Goal: Transaction & Acquisition: Purchase product/service

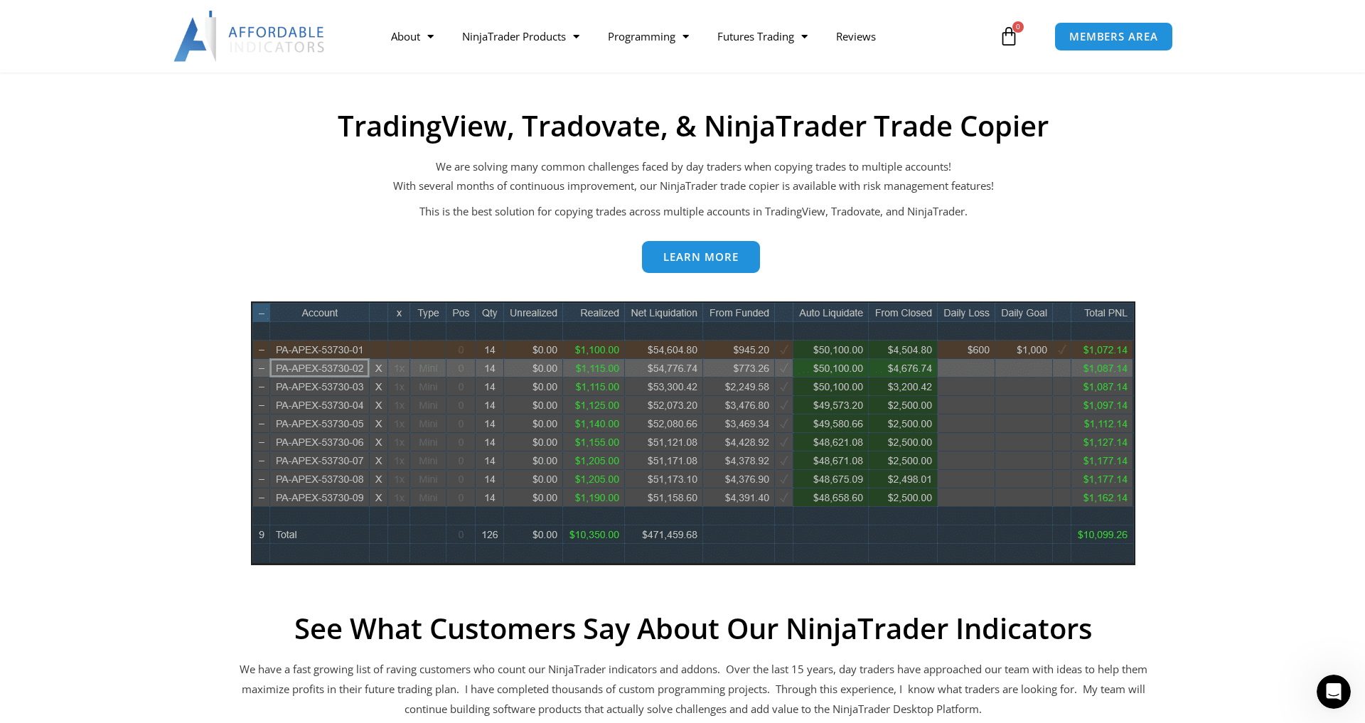
scroll to position [555, 0]
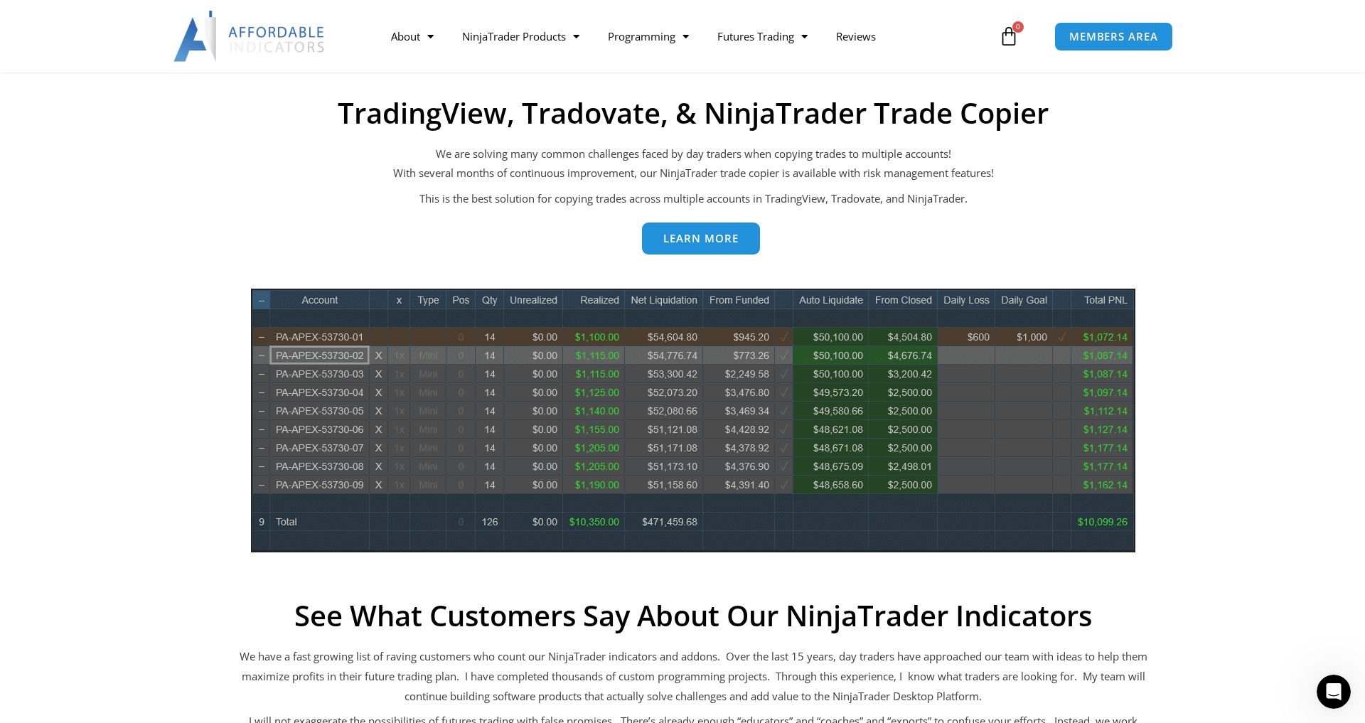
click at [710, 244] on span "Learn more" at bounding box center [700, 238] width 75 height 11
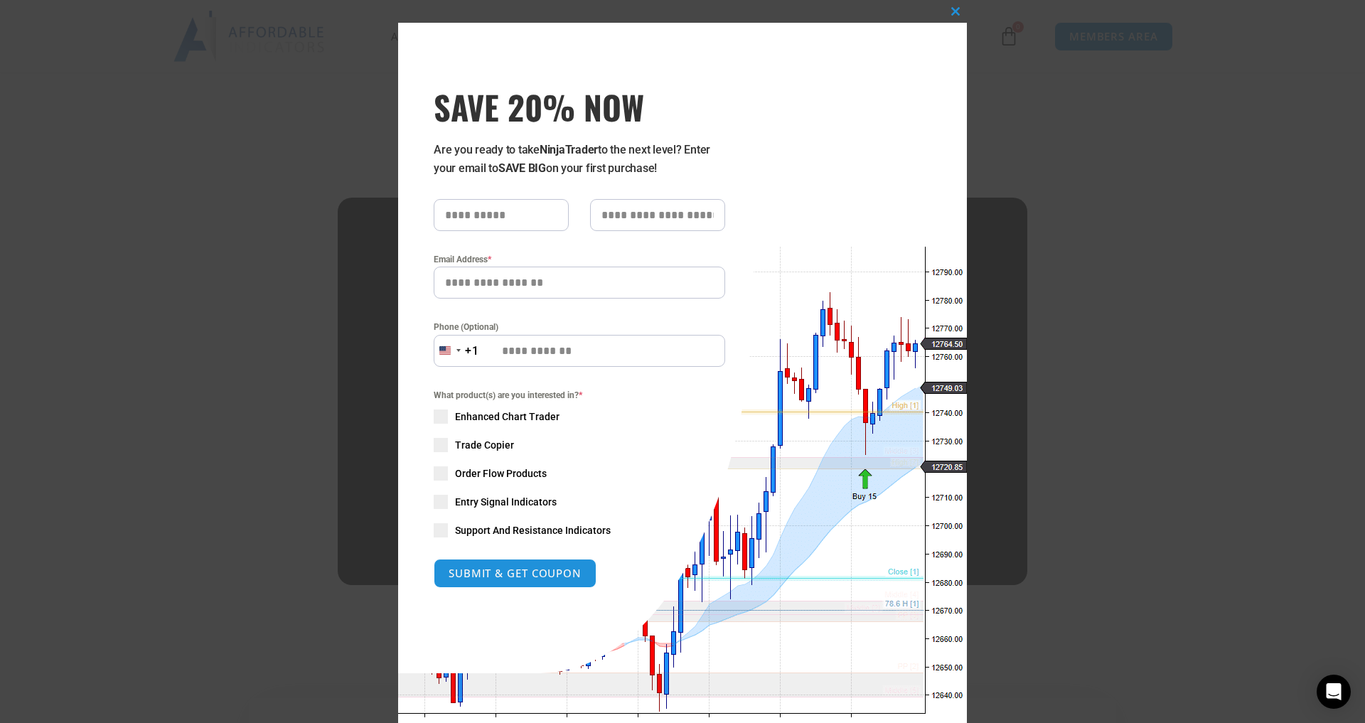
drag, startPoint x: 954, startPoint y: 9, endPoint x: 945, endPoint y: 26, distance: 18.8
click at [954, 11] on span at bounding box center [955, 11] width 23 height 9
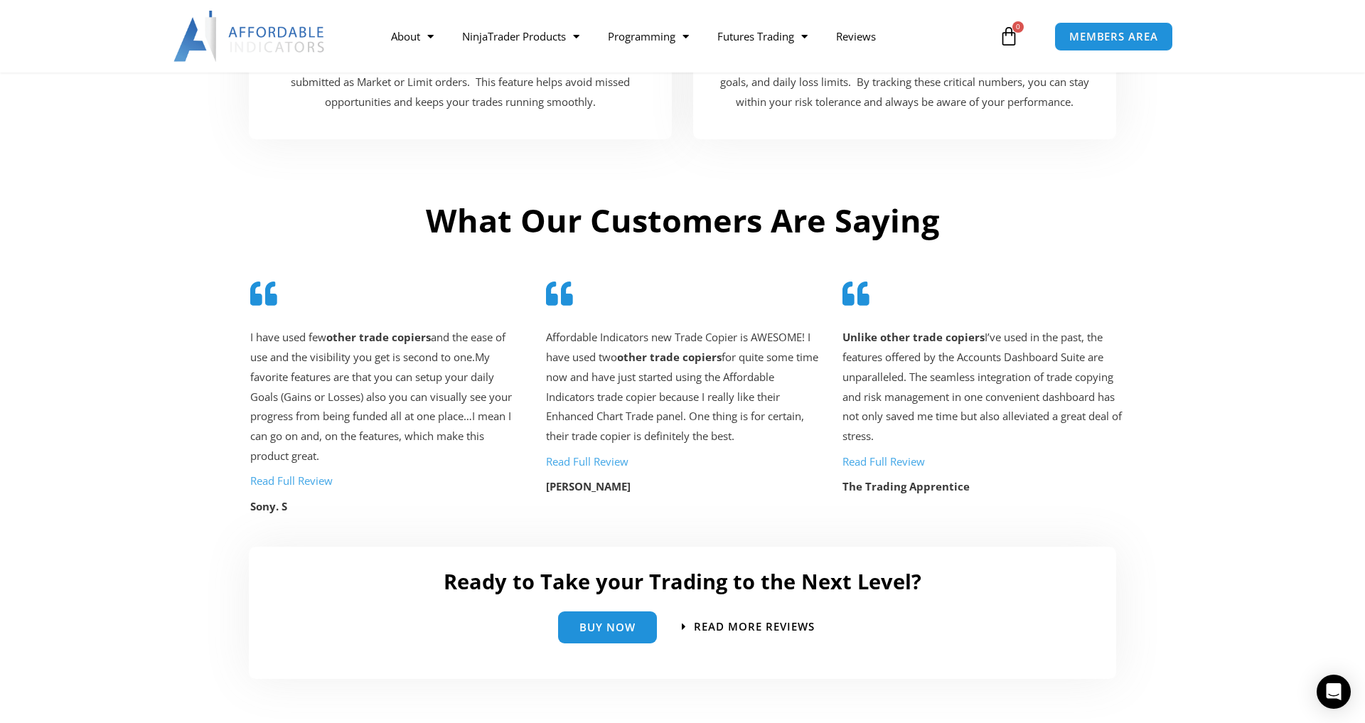
scroll to position [2830, 0]
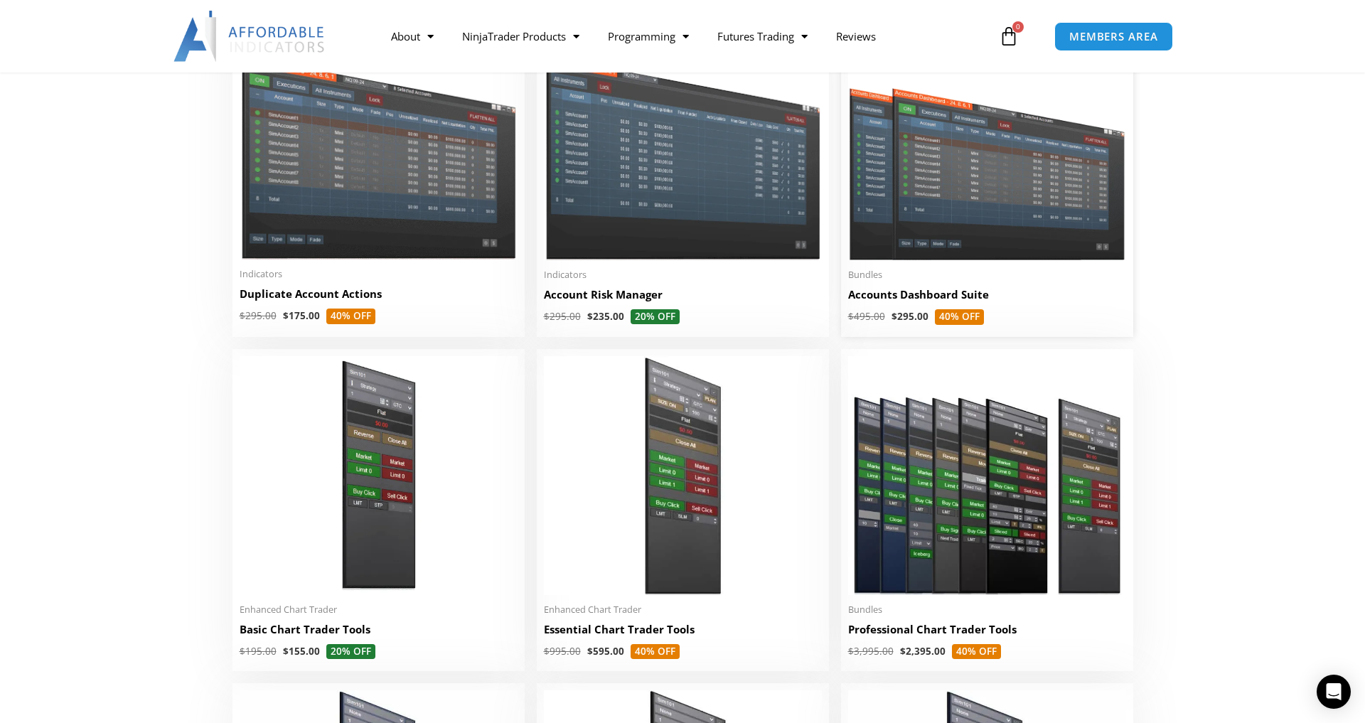
scroll to position [378, 0]
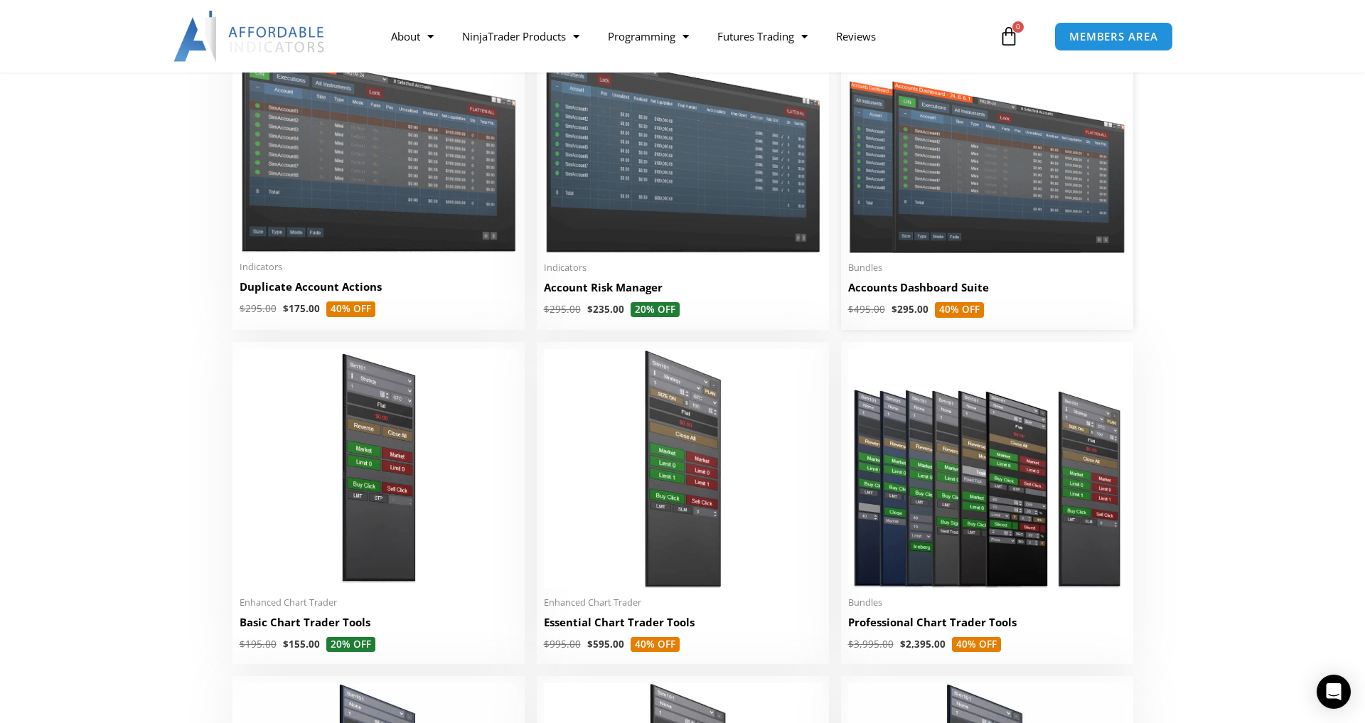
click at [945, 253] on img at bounding box center [987, 142] width 278 height 222
